Goal: Information Seeking & Learning: Learn about a topic

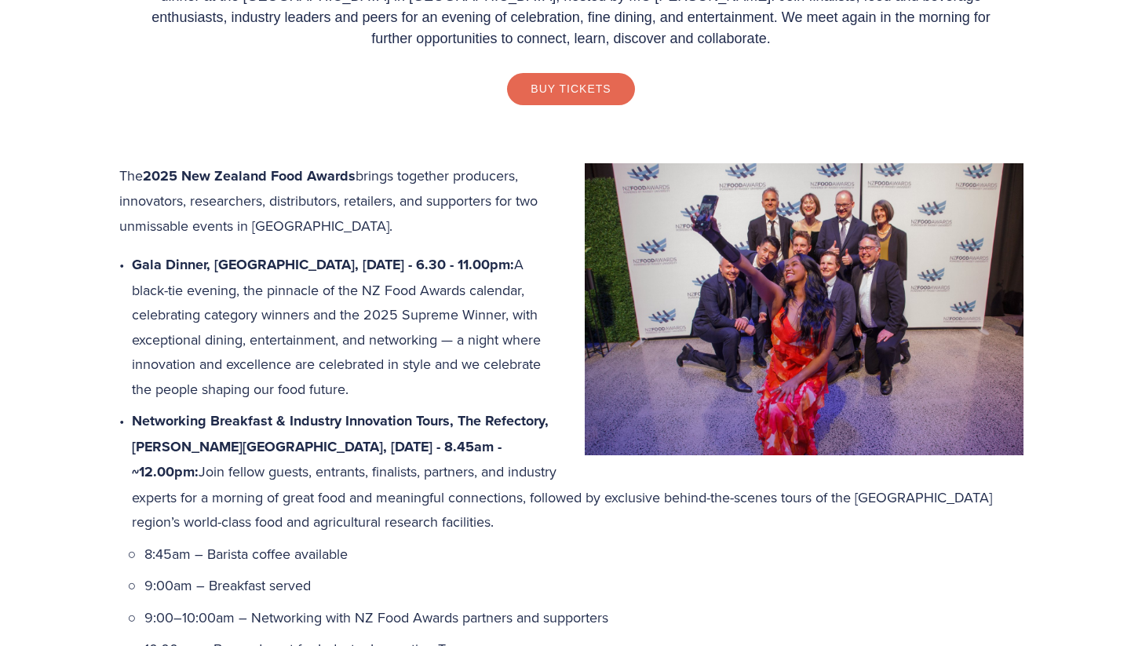
scroll to position [632, 0]
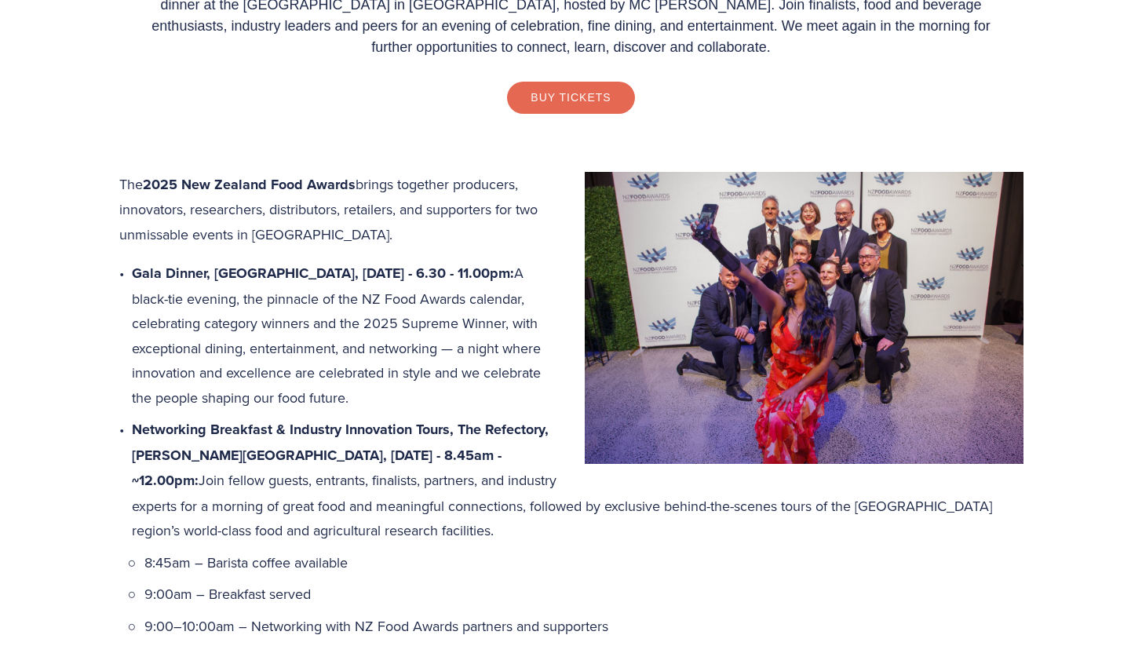
click at [730, 317] on img at bounding box center [804, 318] width 439 height 293
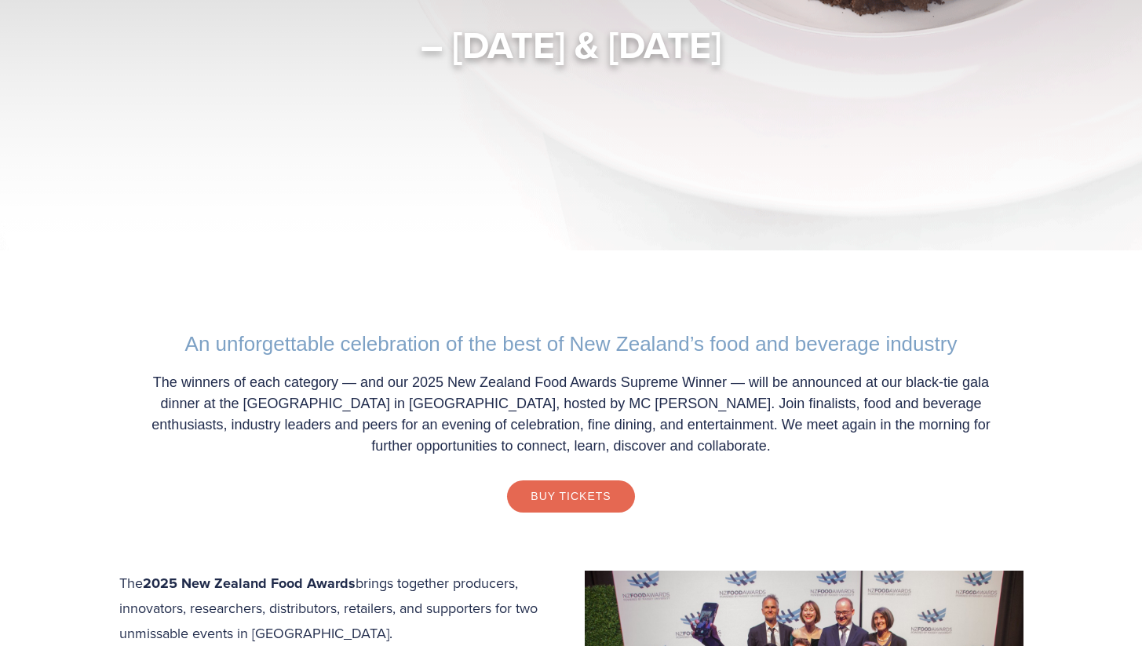
scroll to position [0, 0]
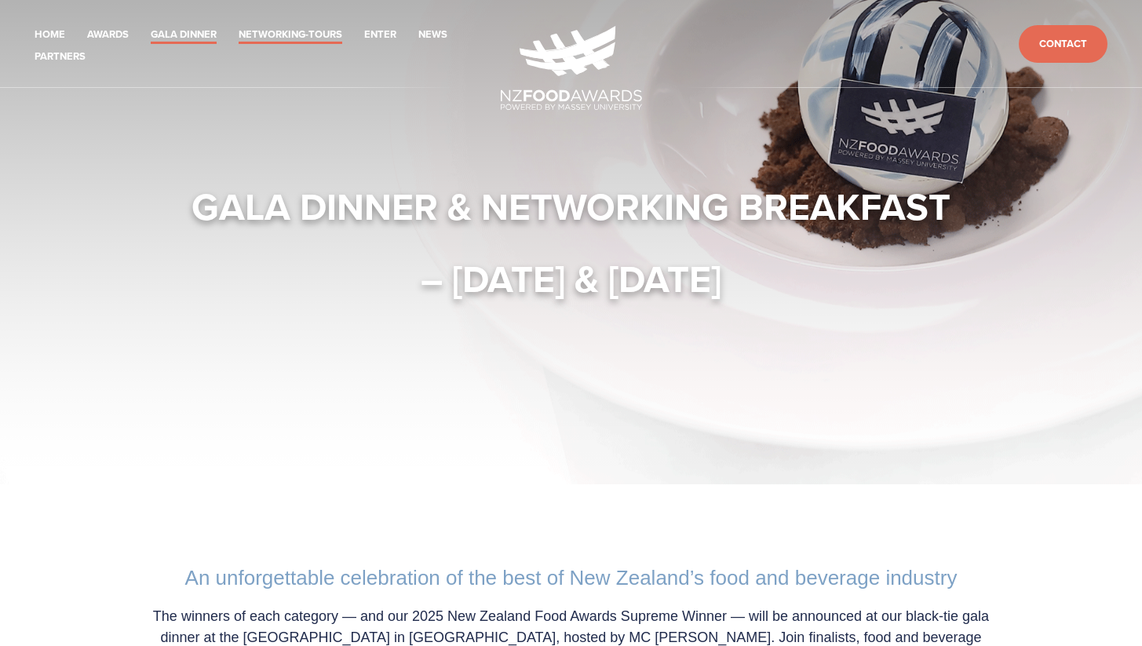
click at [270, 34] on link "Networking-Tours" at bounding box center [291, 35] width 104 height 18
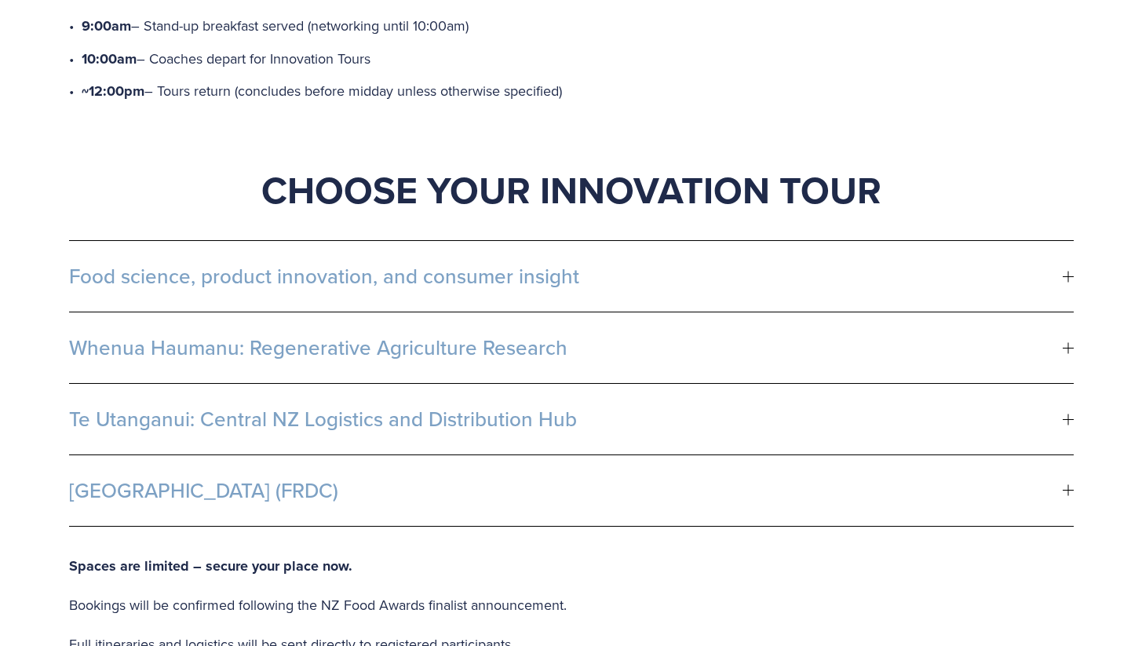
scroll to position [815, 0]
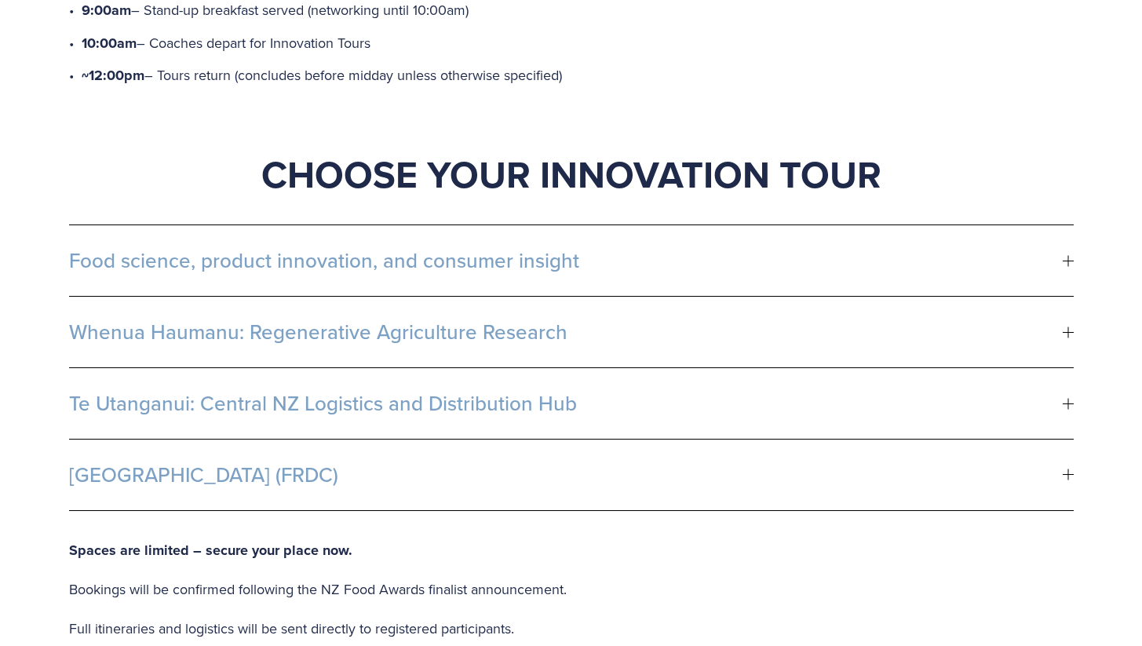
click at [94, 246] on button "Food science, product innovation, and consumer insight" at bounding box center [571, 260] width 1004 height 71
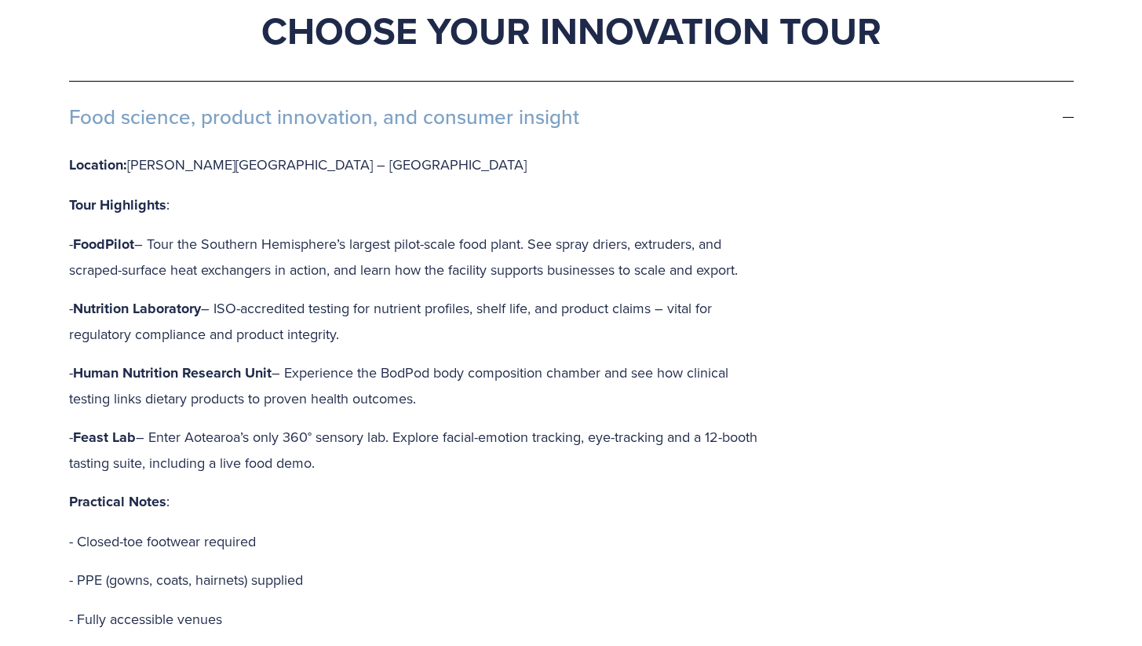
scroll to position [956, 0]
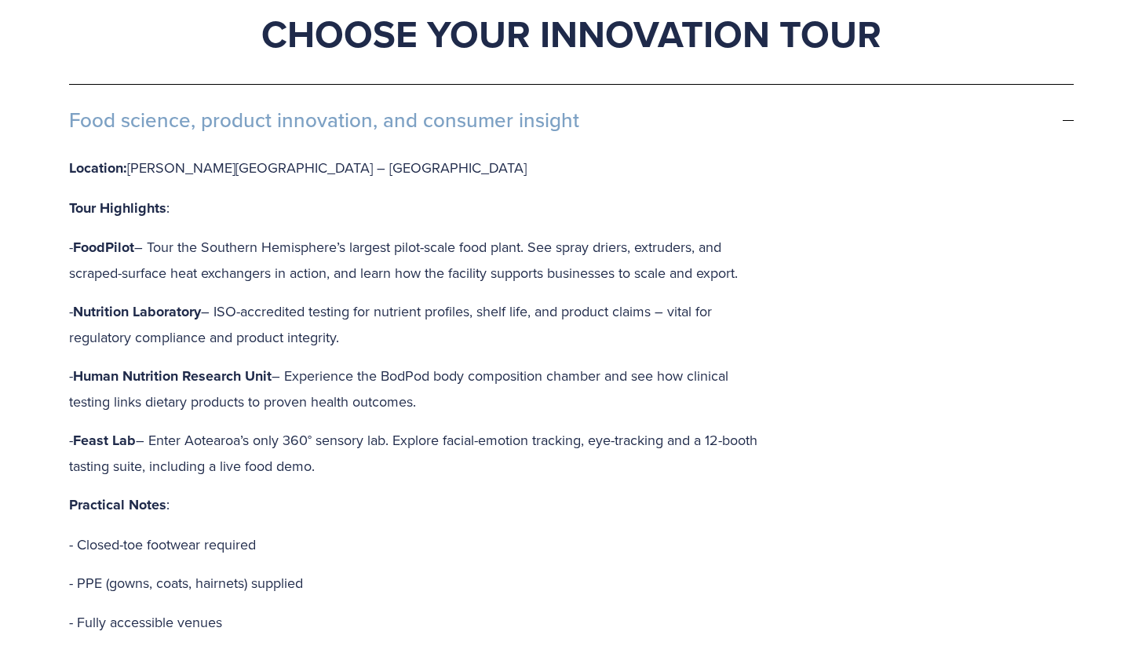
click at [134, 108] on span "Food science, product innovation, and consumer insight" at bounding box center [565, 120] width 993 height 24
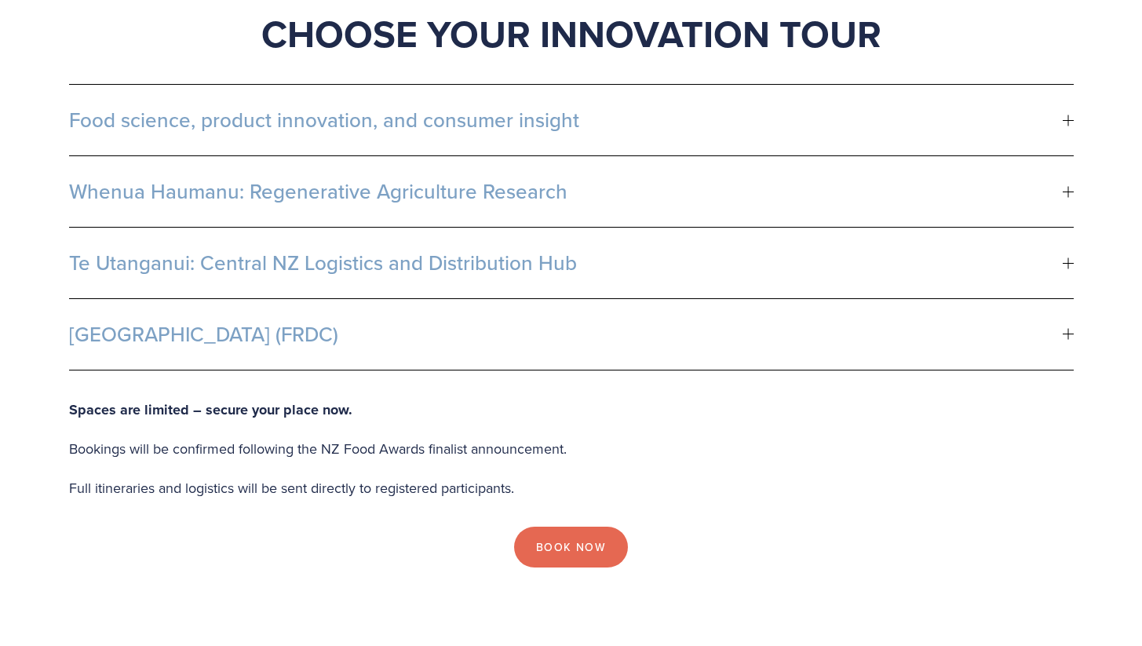
click at [176, 180] on span "Whenua Haumanu: Regenerative Agriculture Research" at bounding box center [565, 192] width 993 height 24
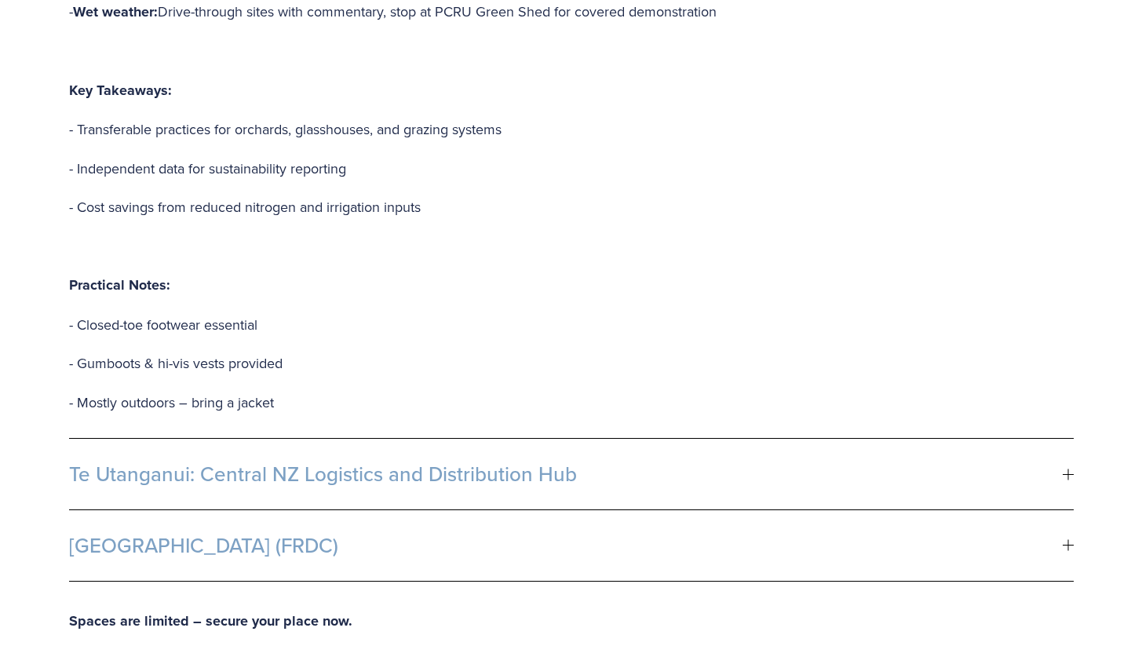
scroll to position [1667, 0]
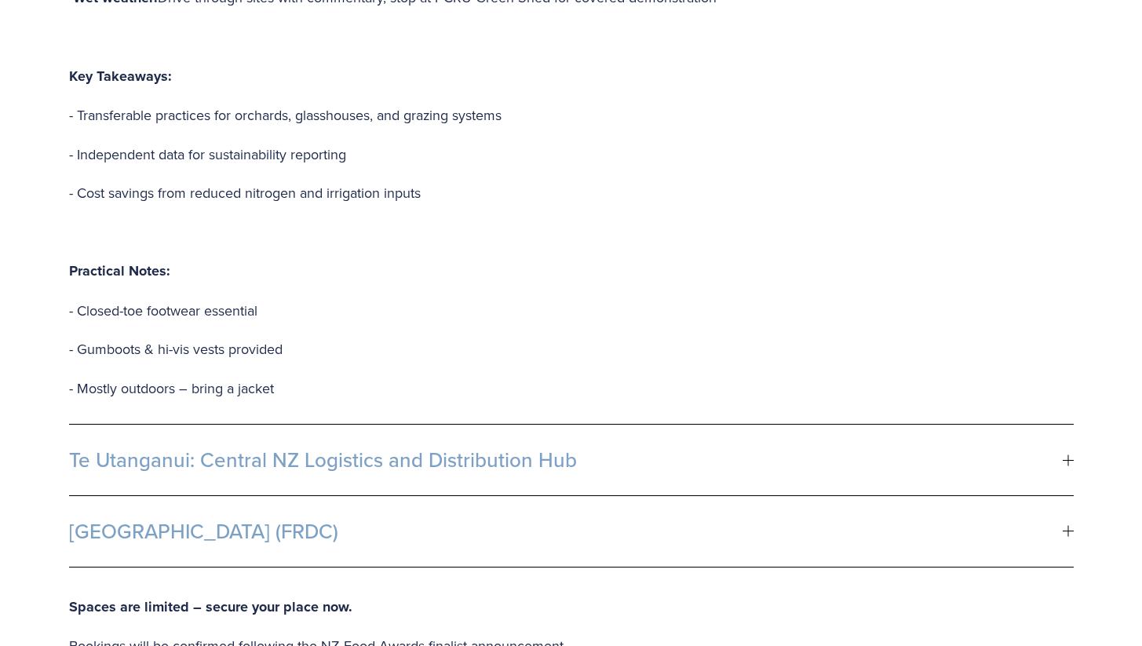
click at [163, 443] on button "Te Utanganui: Central NZ Logistics and Distribution Hub" at bounding box center [571, 459] width 1004 height 71
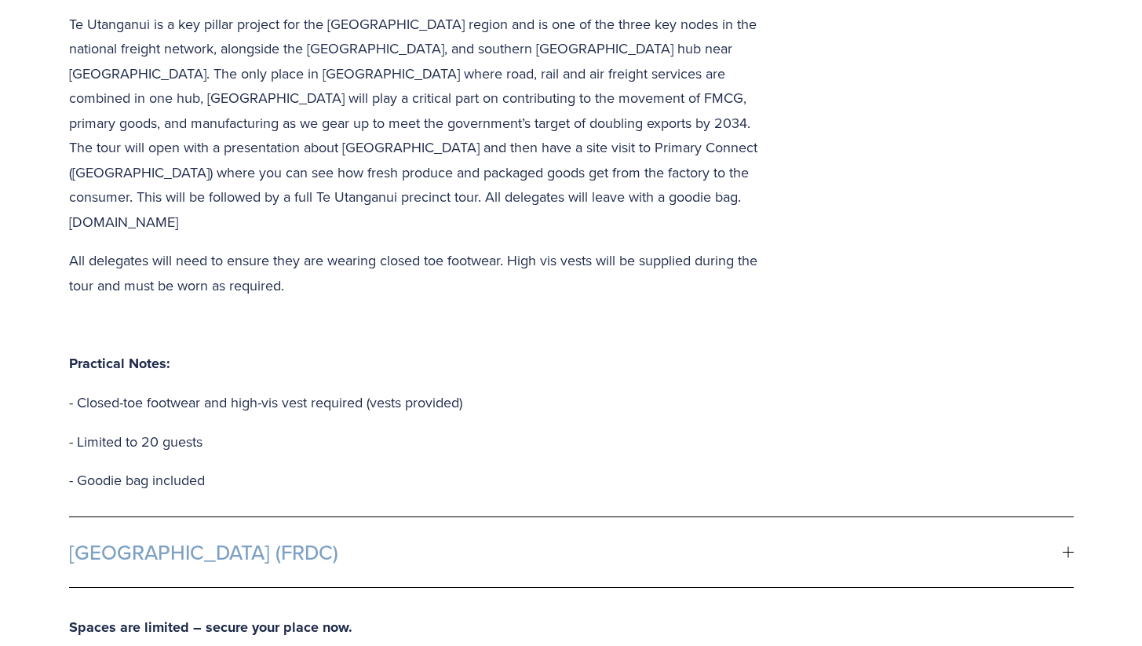
scroll to position [1284, 0]
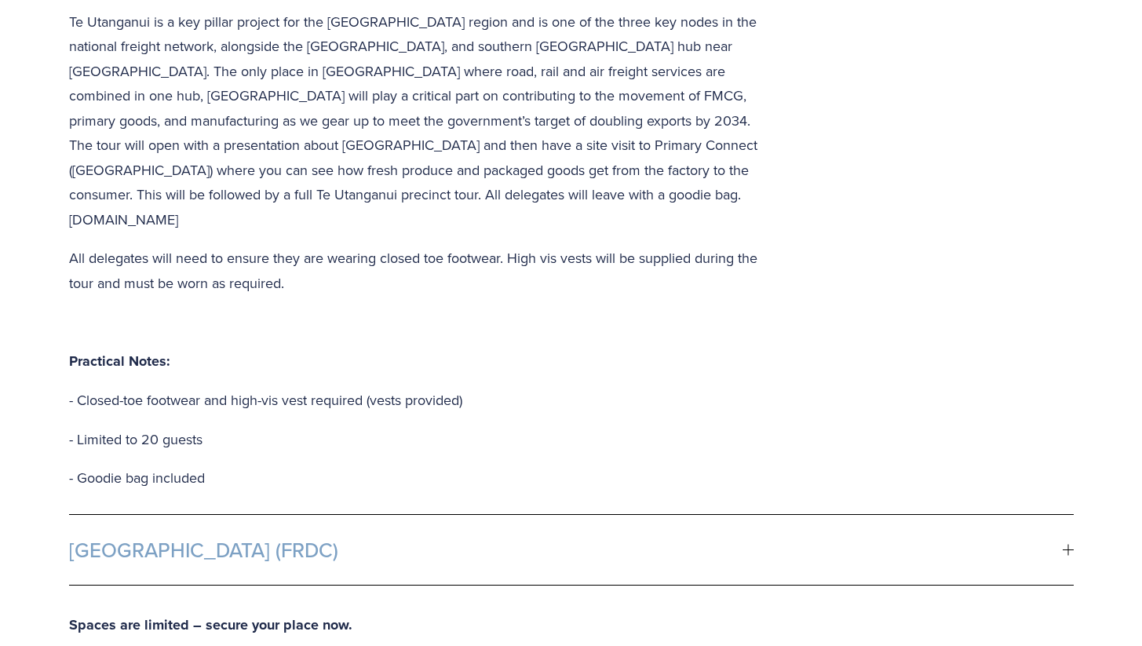
click at [173, 516] on button "[GEOGRAPHIC_DATA] (FRDC)" at bounding box center [571, 550] width 1004 height 71
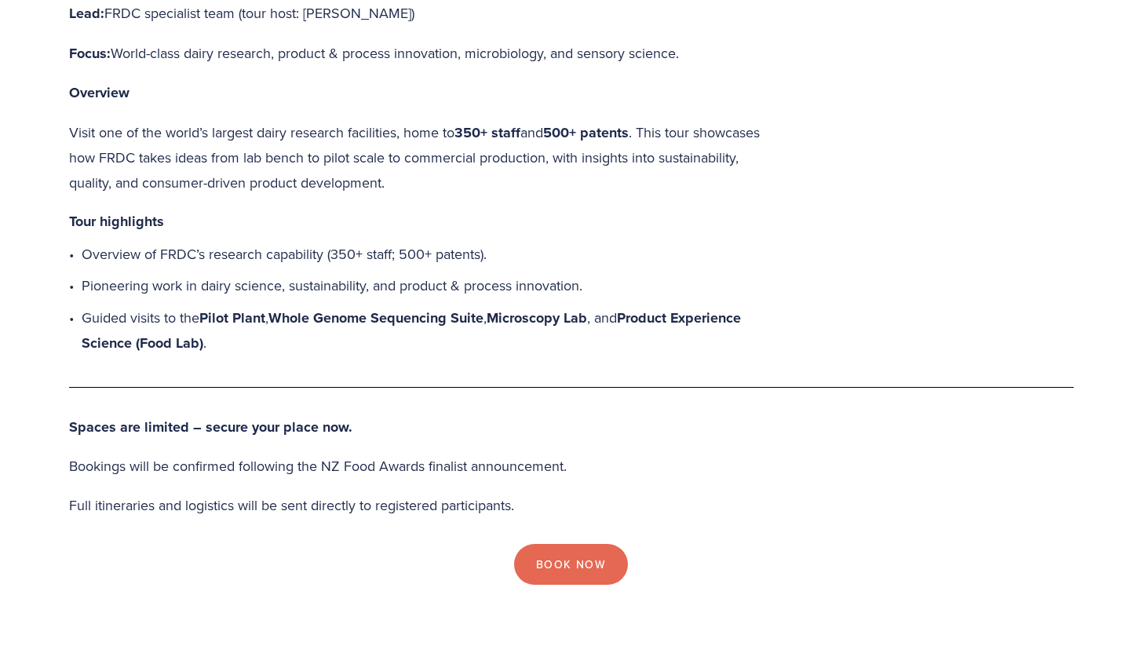
scroll to position [0, 0]
